Goal: Book appointment/travel/reservation

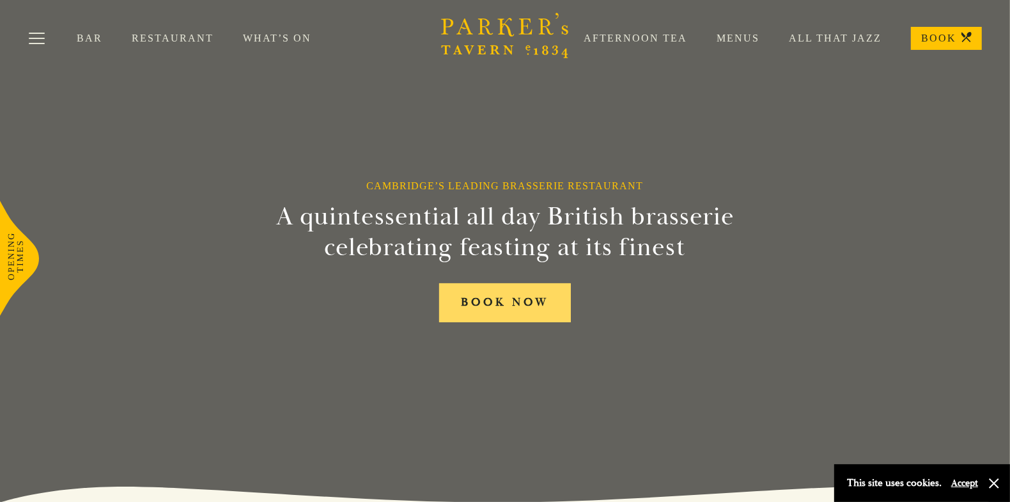
click at [526, 307] on link "BOOK NOW" at bounding box center [505, 302] width 132 height 39
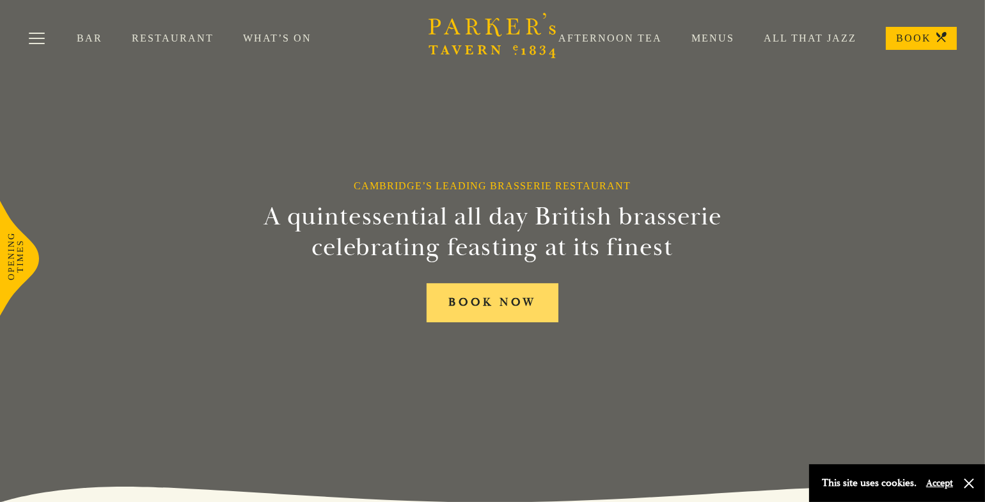
click at [505, 299] on link "BOOK NOW" at bounding box center [493, 302] width 132 height 39
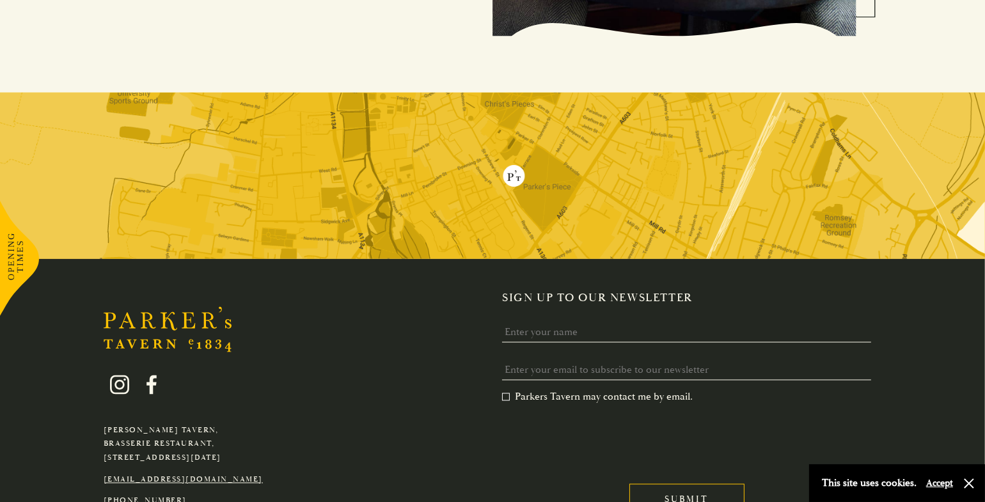
scroll to position [2582, 0]
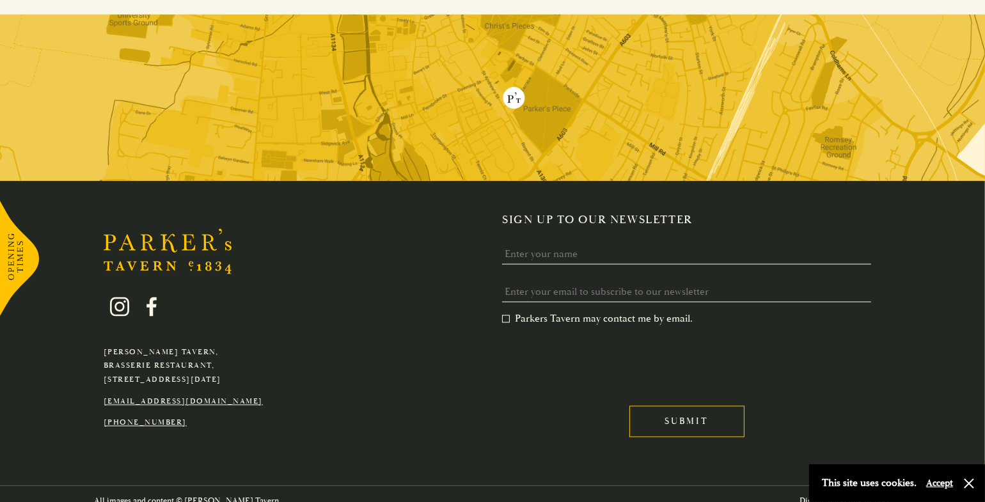
click at [193, 397] on link "[EMAIL_ADDRESS][DOMAIN_NAME]" at bounding box center [183, 402] width 159 height 10
click at [969, 478] on button "button" at bounding box center [969, 483] width 13 height 13
